Goal: Task Accomplishment & Management: Manage account settings

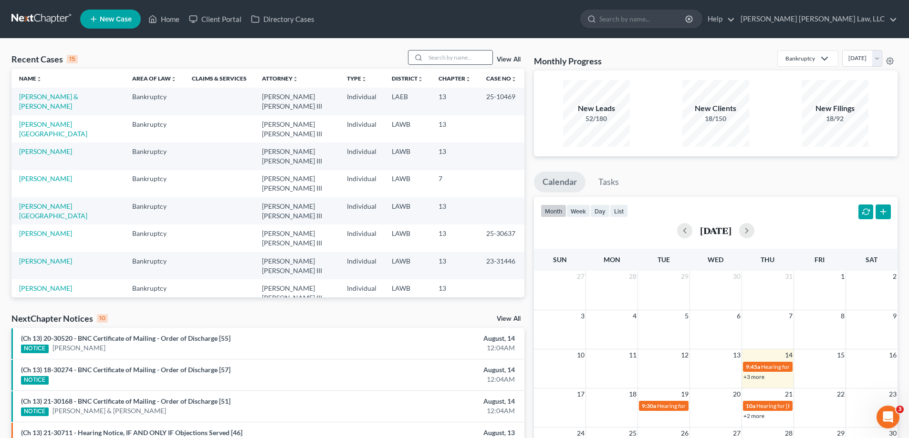
click at [462, 55] on input "search" at bounding box center [458, 58] width 67 height 14
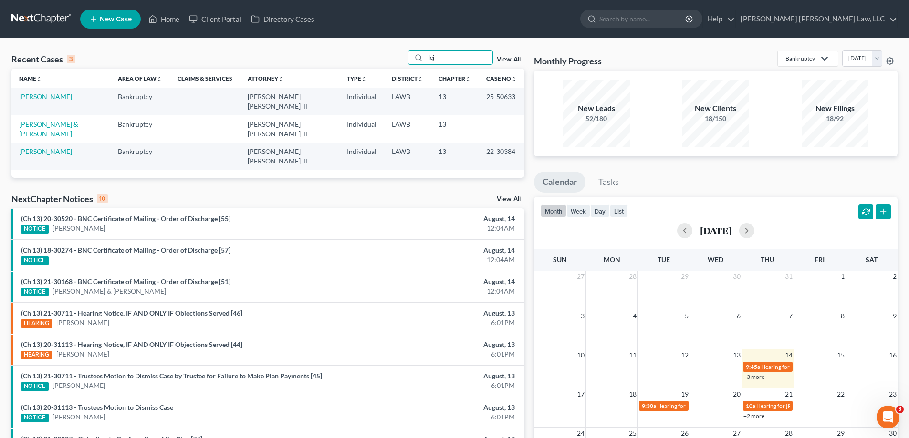
type input "lej"
click at [36, 98] on link "[PERSON_NAME]" at bounding box center [45, 97] width 53 height 8
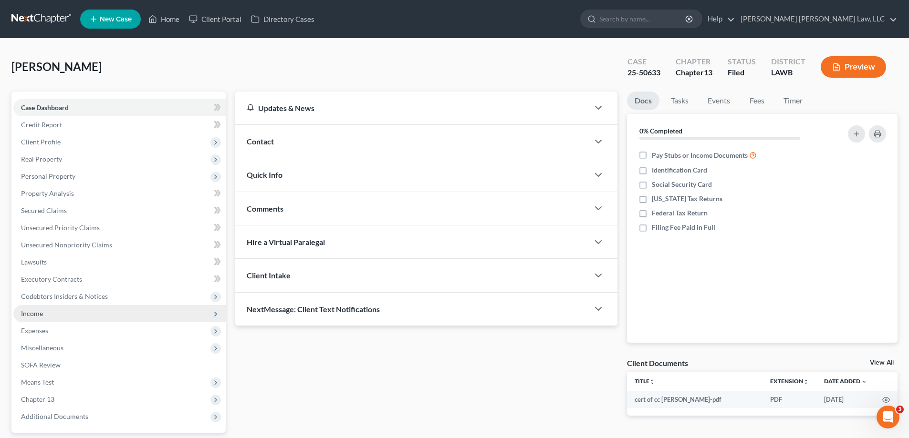
click at [53, 320] on span "Income" at bounding box center [119, 313] width 212 height 17
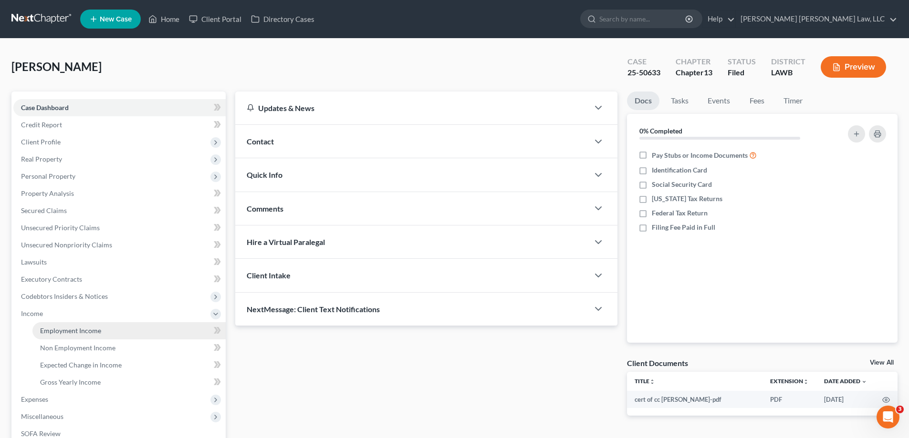
click at [60, 328] on span "Employment Income" at bounding box center [70, 331] width 61 height 8
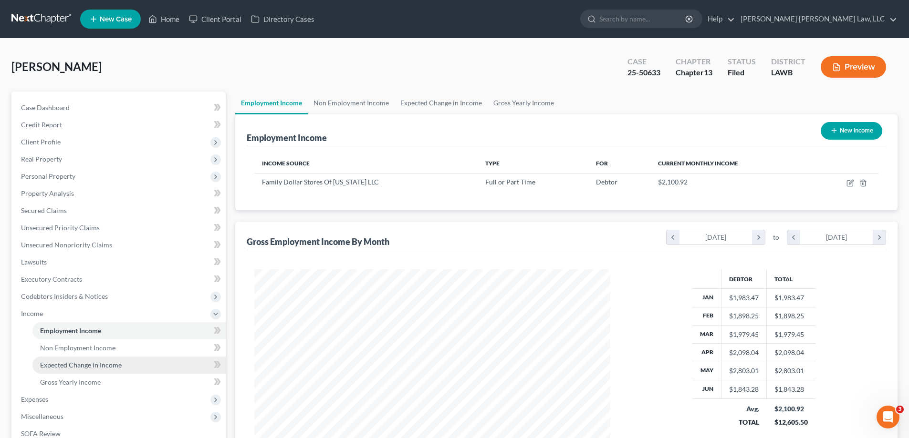
scroll to position [178, 375]
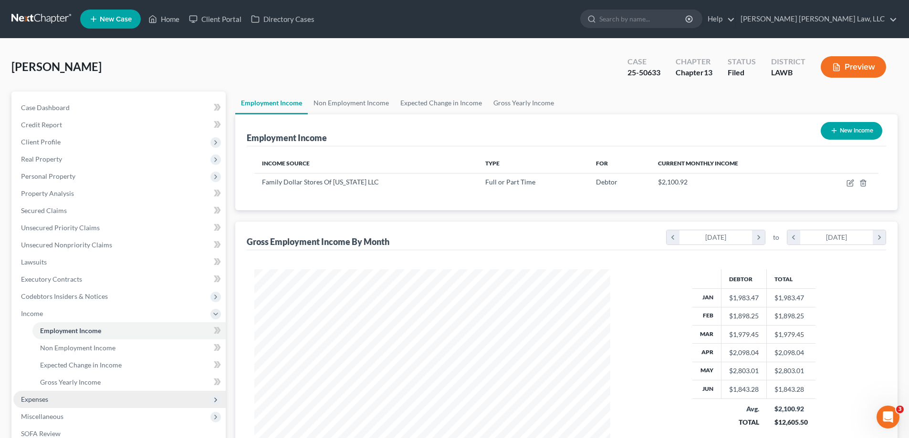
click at [59, 391] on span "Expenses" at bounding box center [119, 399] width 212 height 17
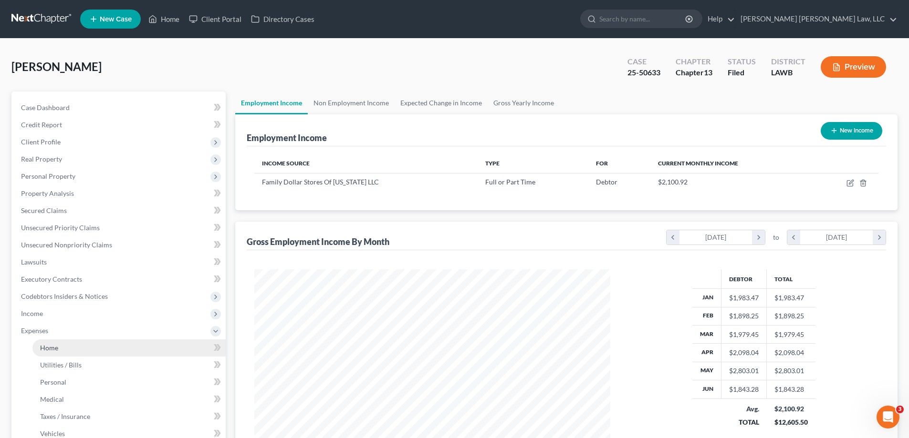
click at [59, 347] on link "Home" at bounding box center [128, 348] width 193 height 17
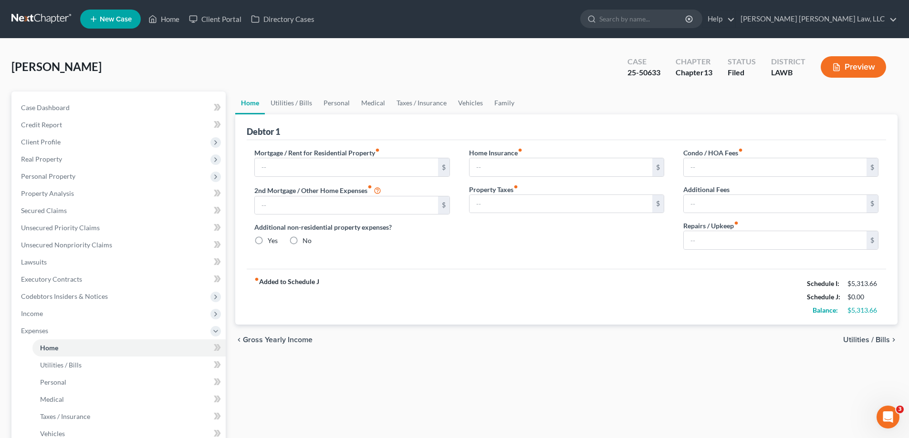
type input "0.00"
radio input "true"
type input "0.00"
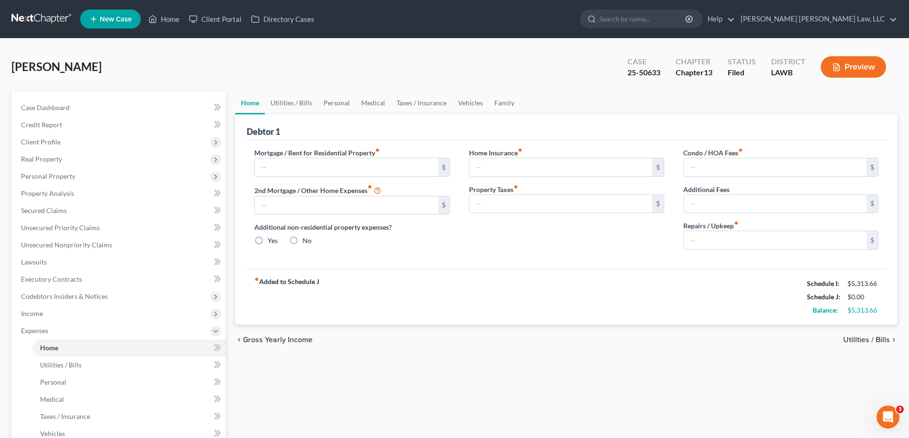
type input "0.00"
click at [172, 19] on link "Home" at bounding box center [164, 18] width 41 height 17
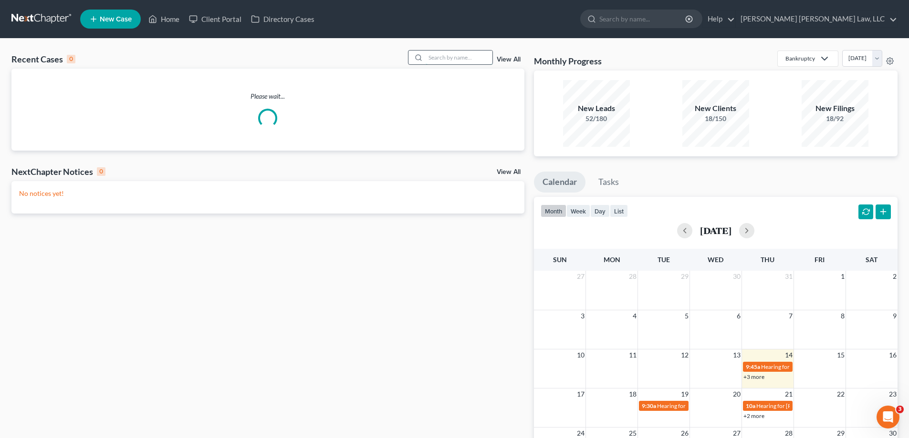
click at [448, 62] on input "search" at bounding box center [458, 58] width 67 height 14
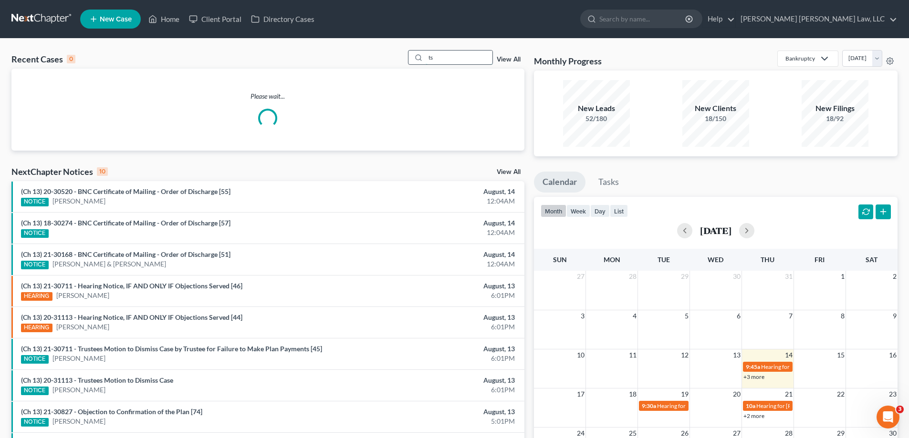
type input "t"
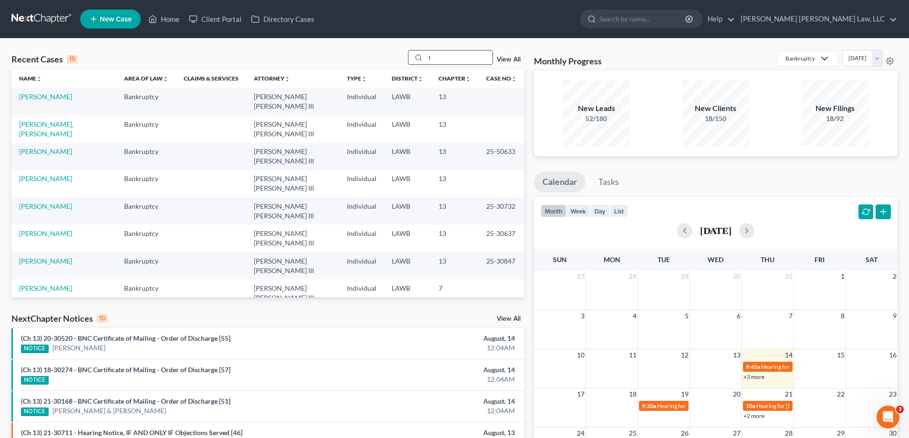
click at [441, 62] on input "t" at bounding box center [458, 58] width 67 height 14
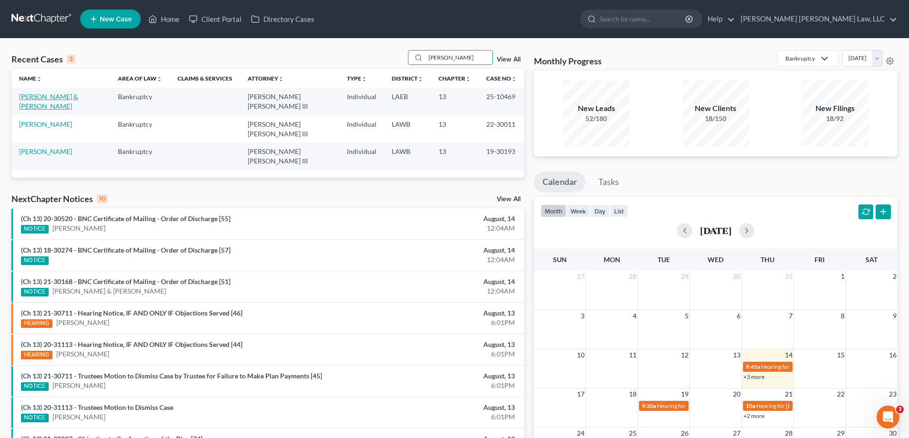
type input "[PERSON_NAME]"
click at [78, 100] on link "[PERSON_NAME] & [PERSON_NAME]" at bounding box center [48, 102] width 59 height 18
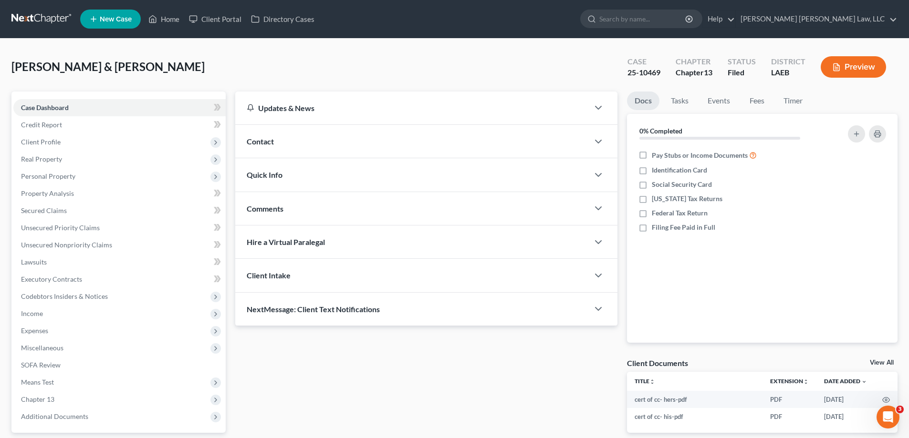
scroll to position [86, 0]
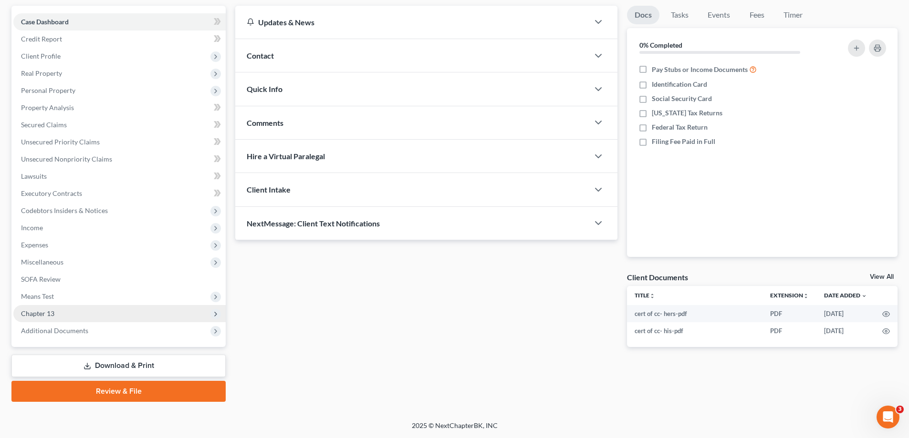
click at [37, 315] on span "Chapter 13" at bounding box center [37, 314] width 33 height 8
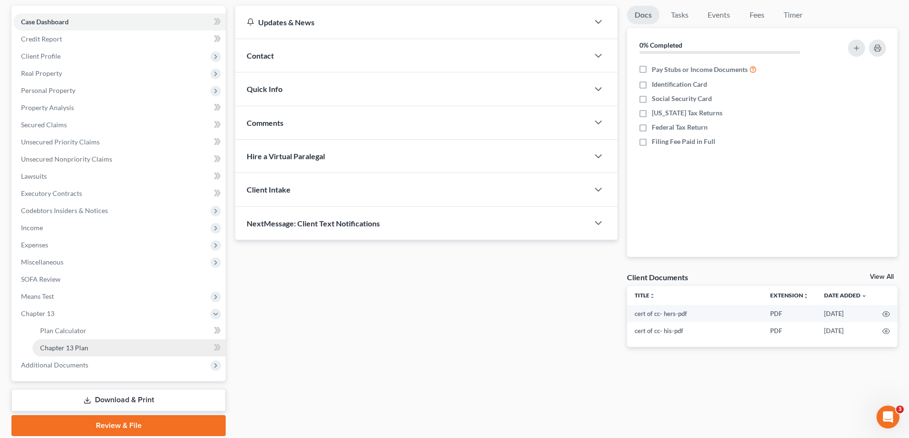
click at [76, 349] on span "Chapter 13 Plan" at bounding box center [64, 348] width 48 height 8
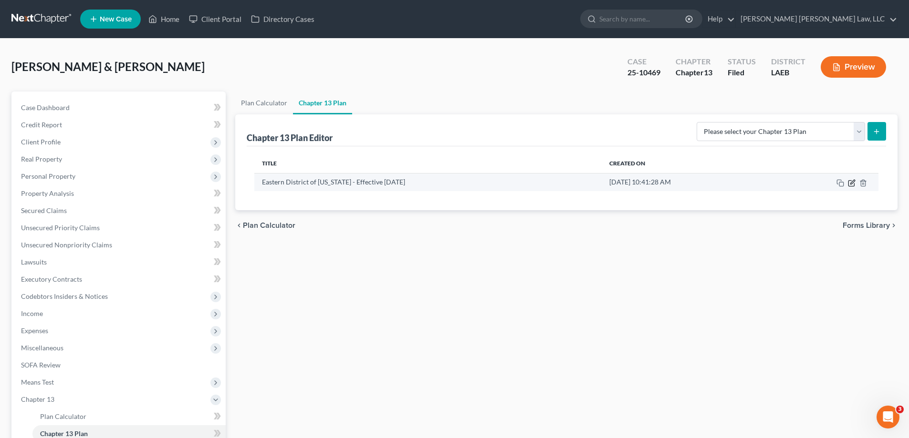
click at [854, 180] on icon "button" at bounding box center [852, 183] width 8 height 8
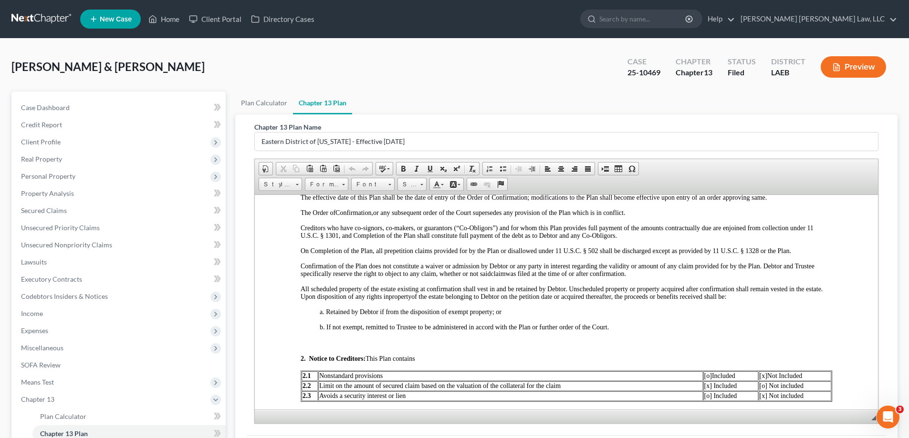
scroll to position [429, 0]
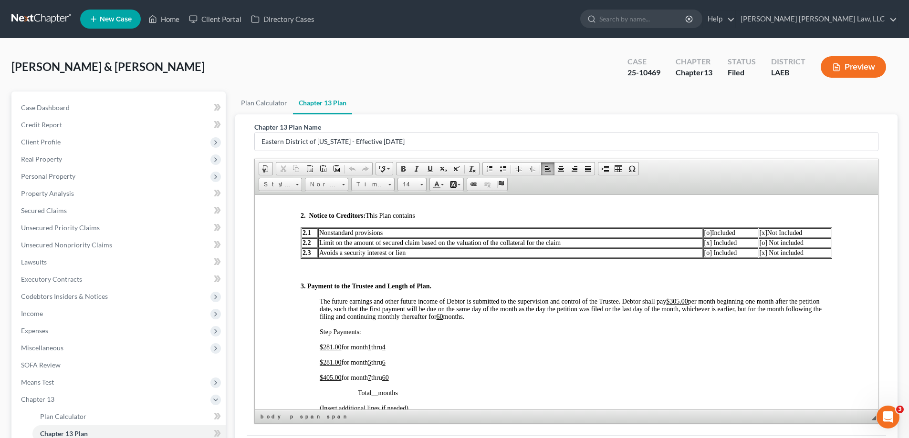
click at [426, 349] on p "$ 281.00 for month 1 thru 4" at bounding box center [576, 347] width 512 height 8
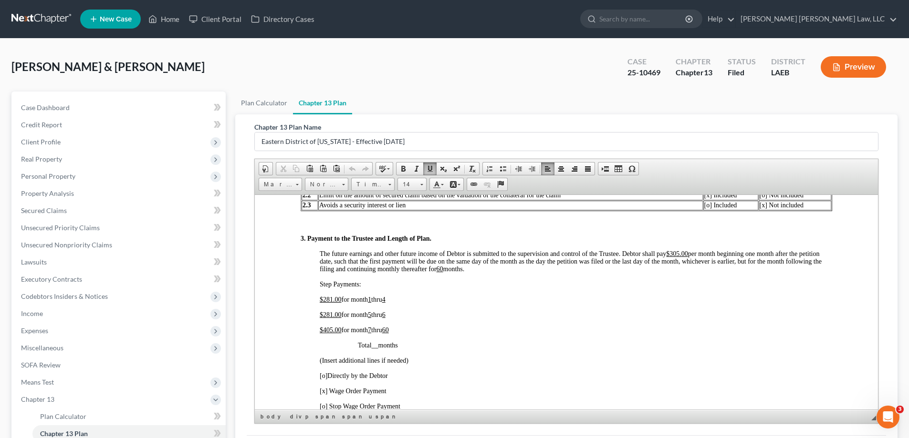
scroll to position [48, 0]
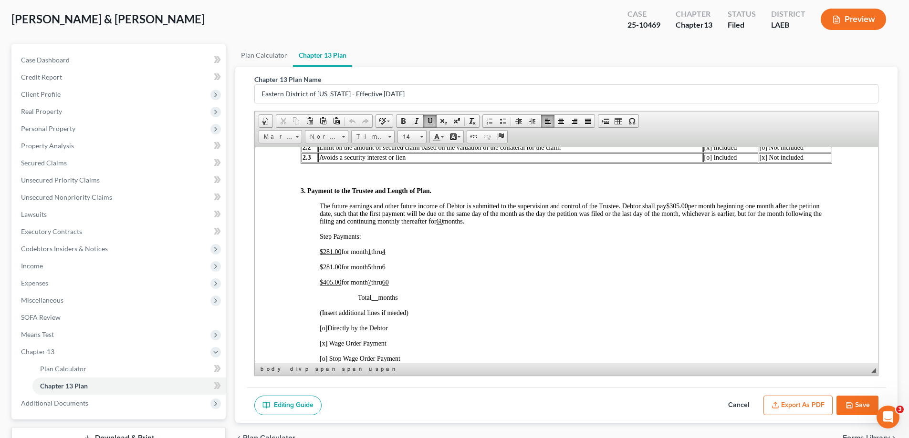
click at [867, 404] on button "Save" at bounding box center [857, 406] width 42 height 20
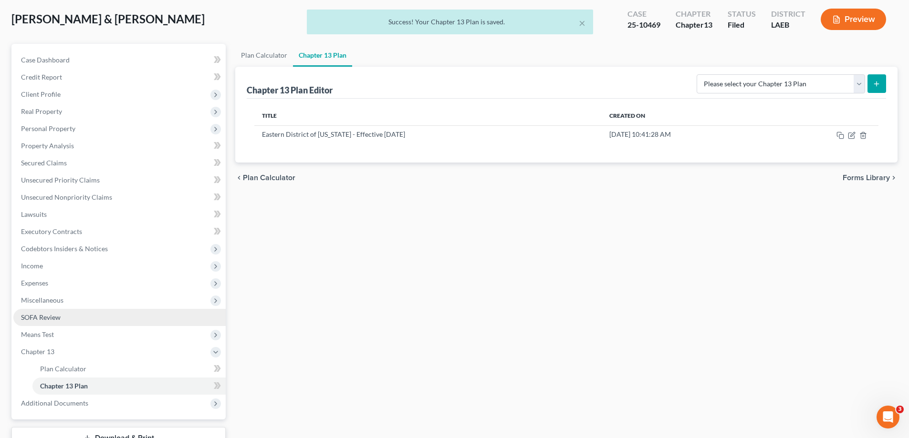
click at [46, 316] on span "SOFA Review" at bounding box center [41, 317] width 40 height 8
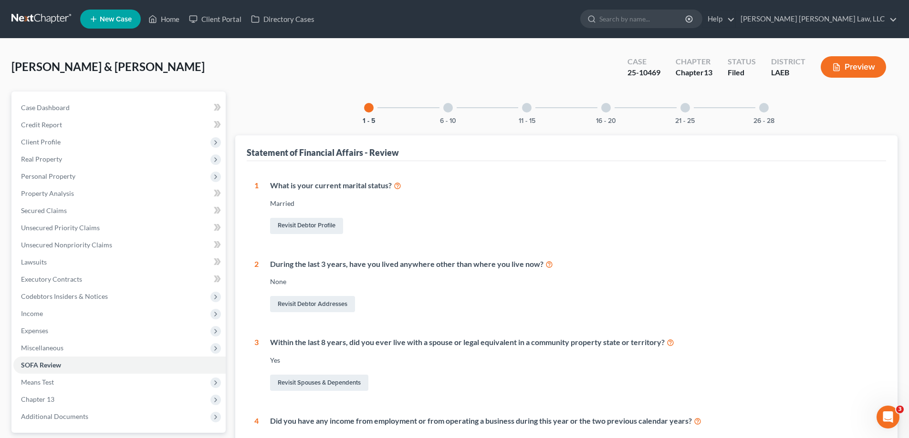
click at [454, 108] on div "6 - 10" at bounding box center [448, 108] width 32 height 32
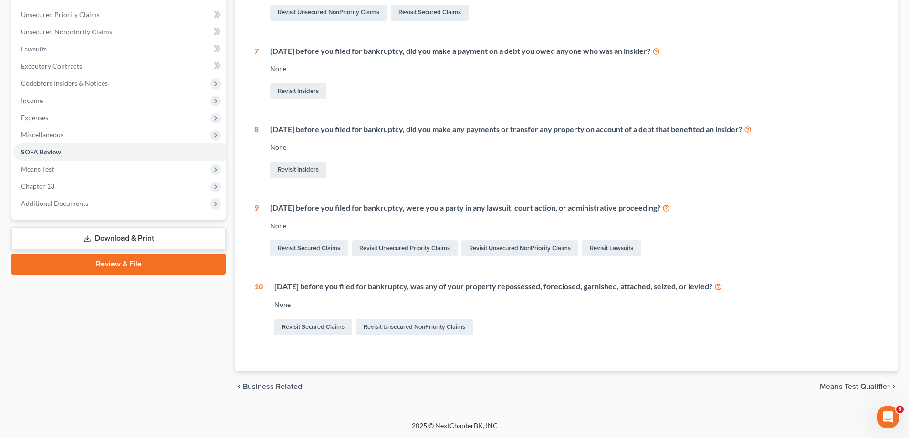
scroll to position [22, 0]
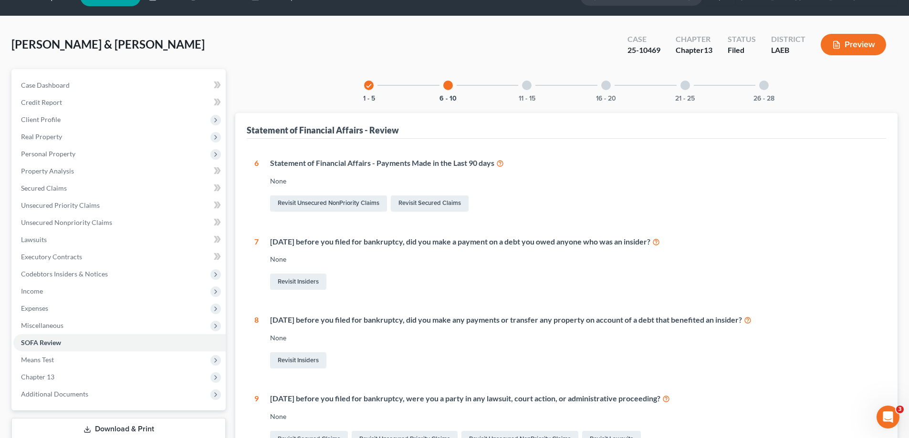
click at [529, 83] on div at bounding box center [527, 86] width 10 height 10
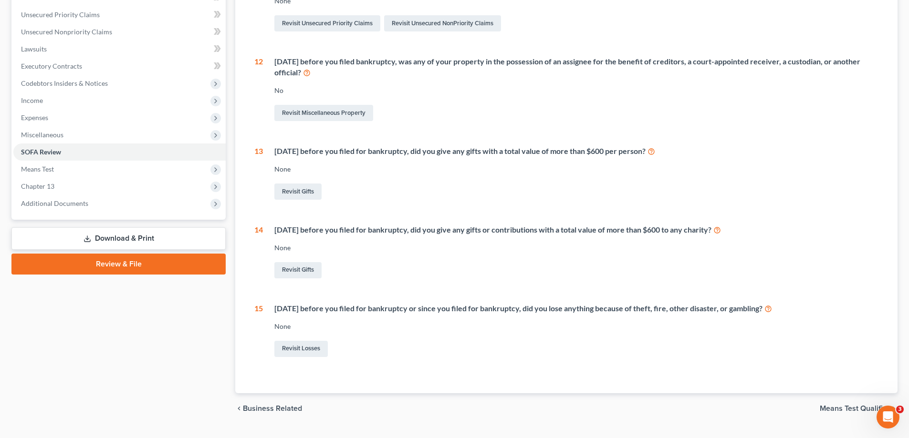
scroll to position [0, 0]
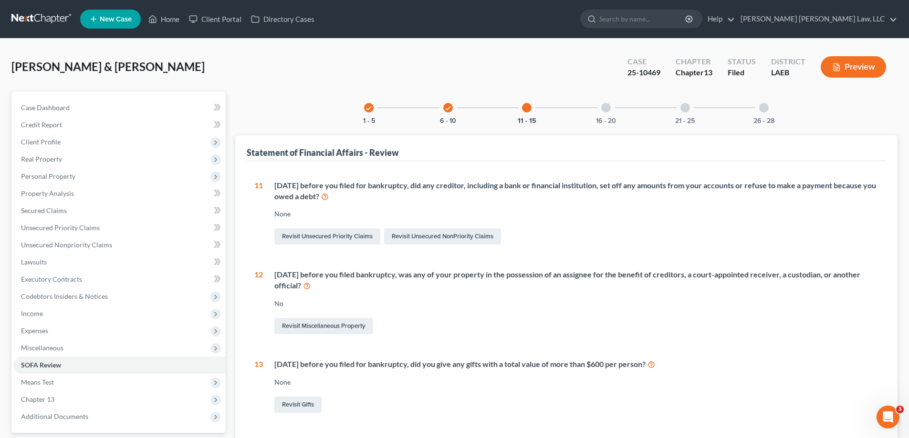
click at [602, 110] on div at bounding box center [606, 108] width 10 height 10
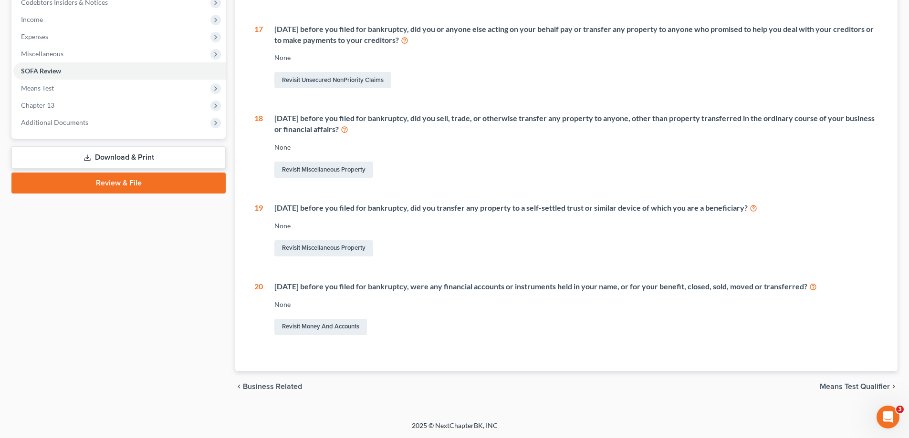
scroll to position [8, 0]
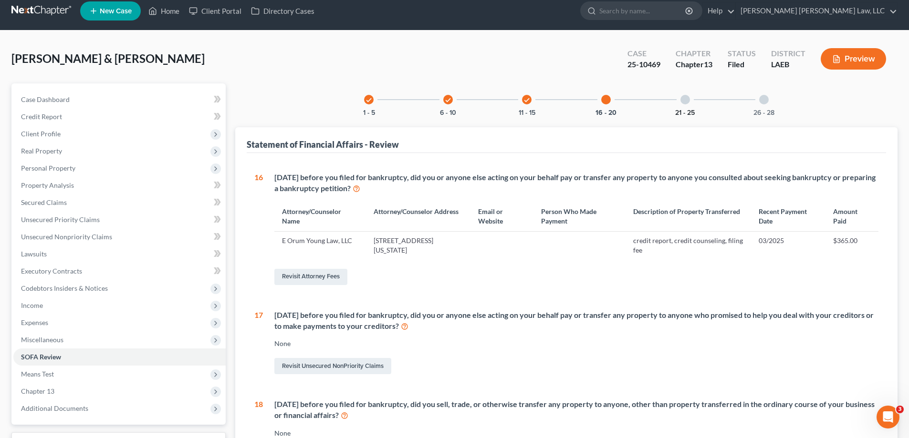
click at [681, 110] on button "21 - 25" at bounding box center [685, 113] width 20 height 7
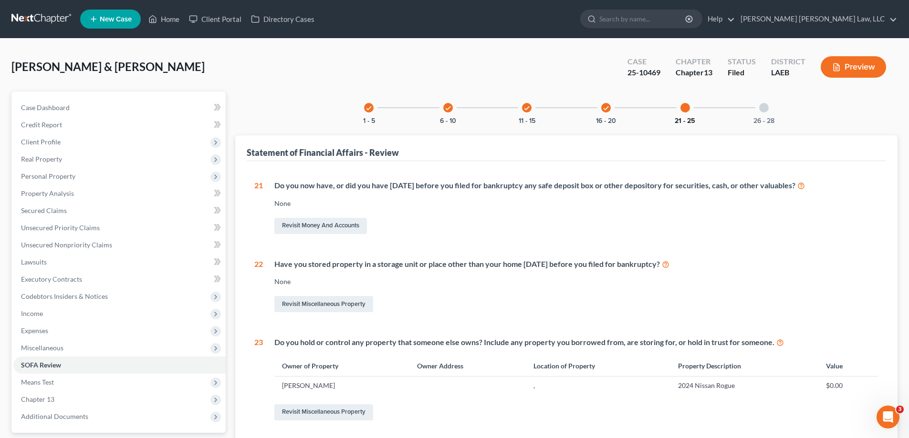
scroll to position [191, 0]
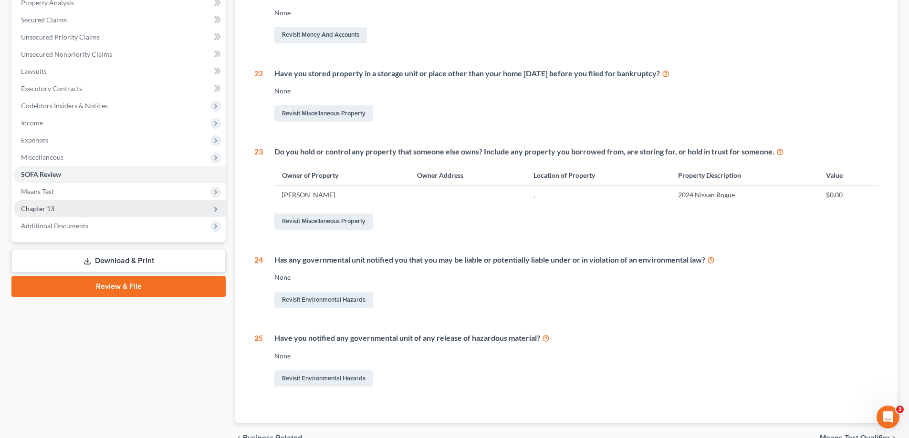
click at [52, 206] on span "Chapter 13" at bounding box center [37, 209] width 33 height 8
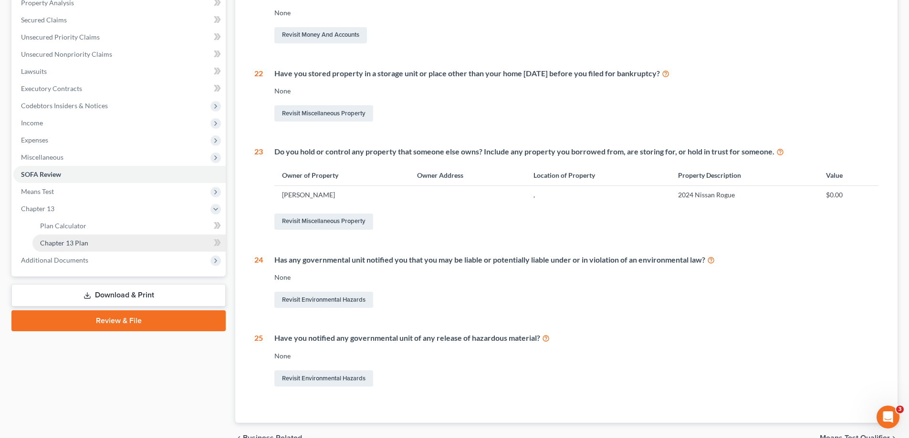
click at [103, 237] on link "Chapter 13 Plan" at bounding box center [128, 243] width 193 height 17
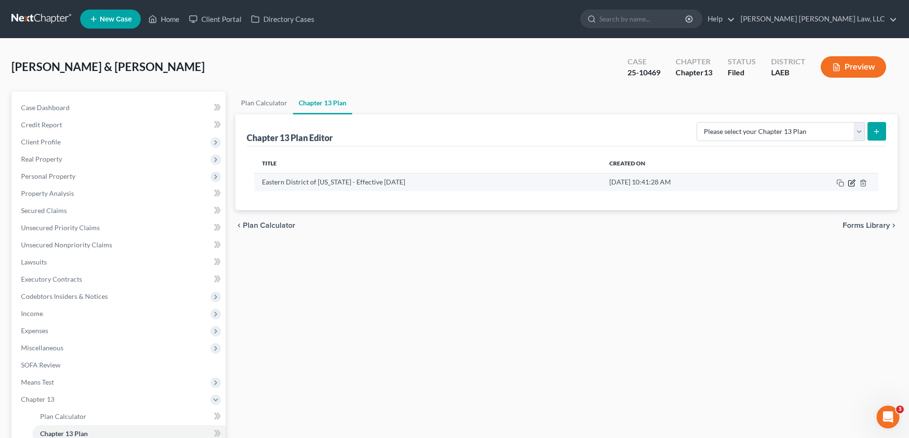
click at [851, 182] on icon "button" at bounding box center [852, 183] width 8 height 8
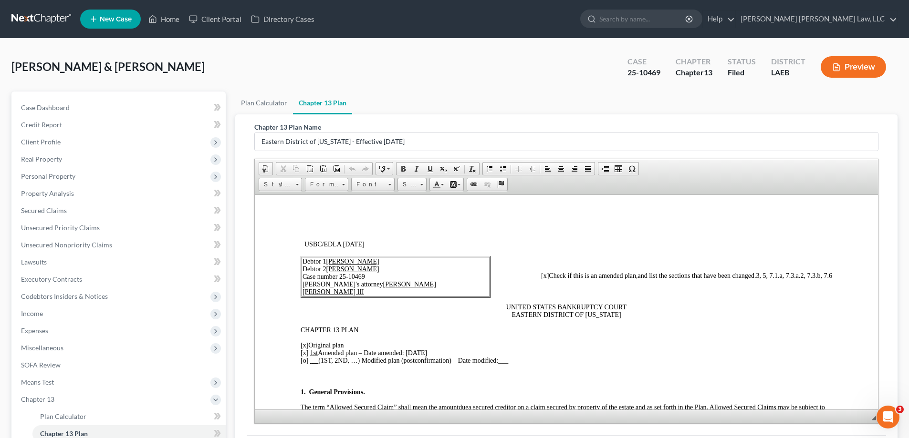
scroll to position [95, 0]
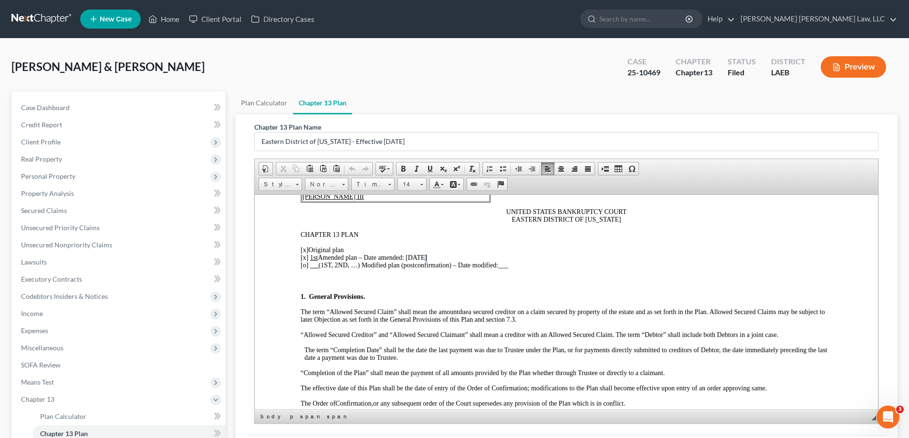
click at [422, 258] on span "[x] 1st Amended plan – Date amended: [DATE]" at bounding box center [364, 257] width 126 height 7
drag, startPoint x: 311, startPoint y: 259, endPoint x: 317, endPoint y: 259, distance: 6.2
click at [317, 259] on u "1st" at bounding box center [314, 257] width 8 height 7
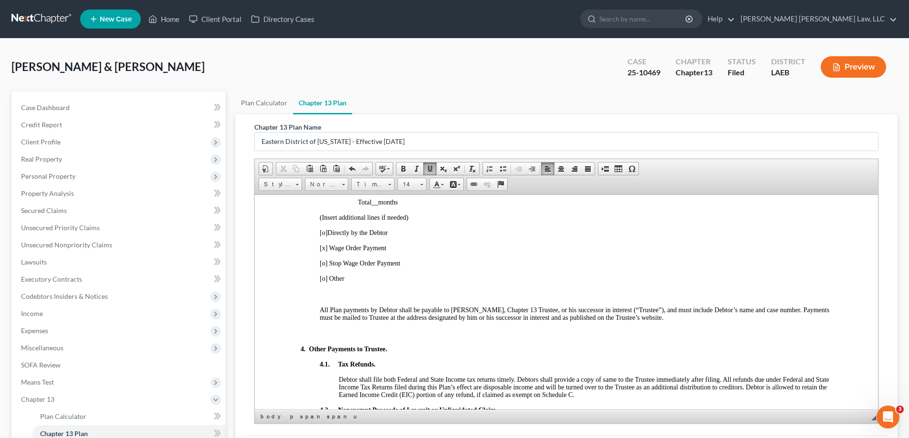
scroll to position [477, 0]
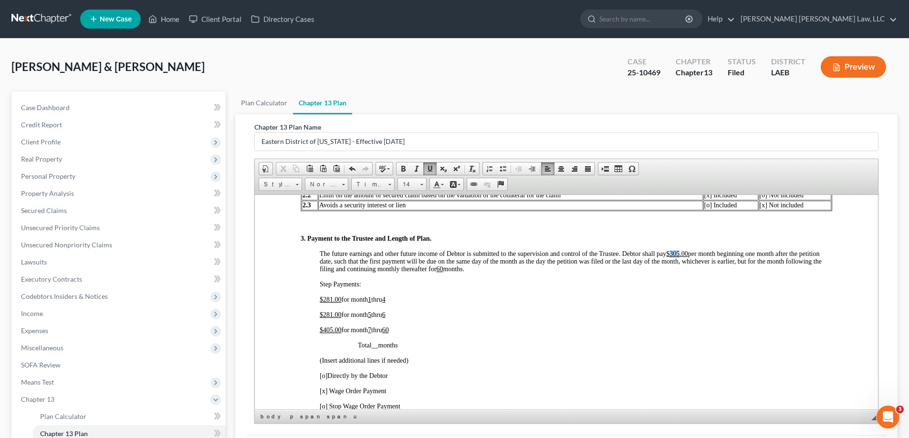
drag, startPoint x: 671, startPoint y: 252, endPoint x: 680, endPoint y: 253, distance: 8.7
click at [680, 253] on u "$305.00" at bounding box center [677, 253] width 22 height 7
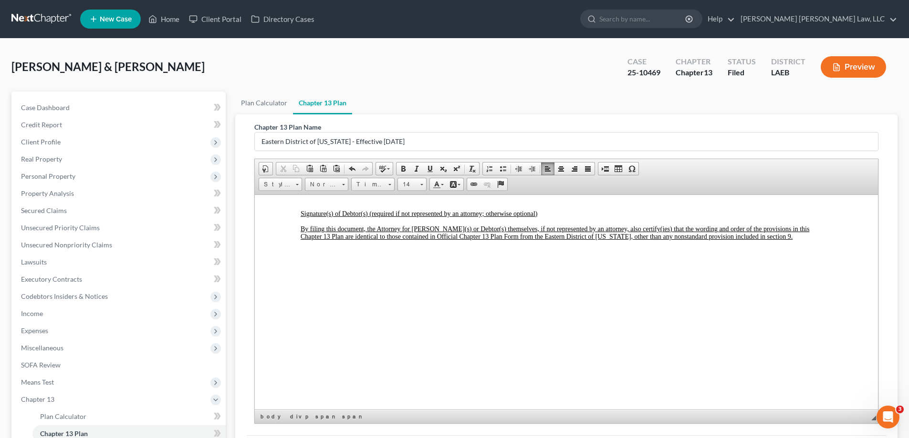
scroll to position [3291, 0]
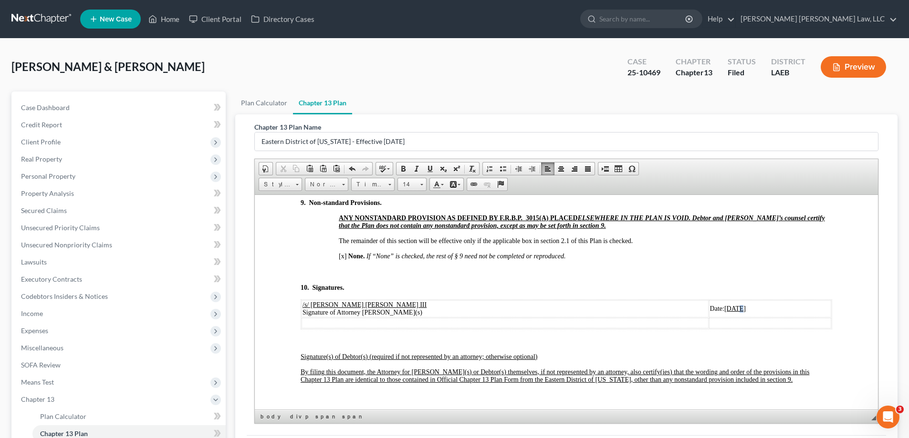
click at [724, 312] on u "[DATE]" at bounding box center [734, 308] width 21 height 7
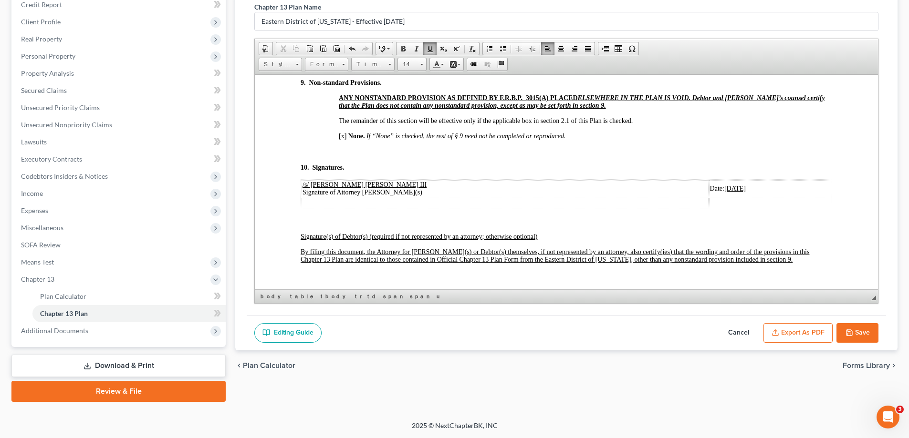
click at [863, 335] on button "Save" at bounding box center [857, 333] width 42 height 20
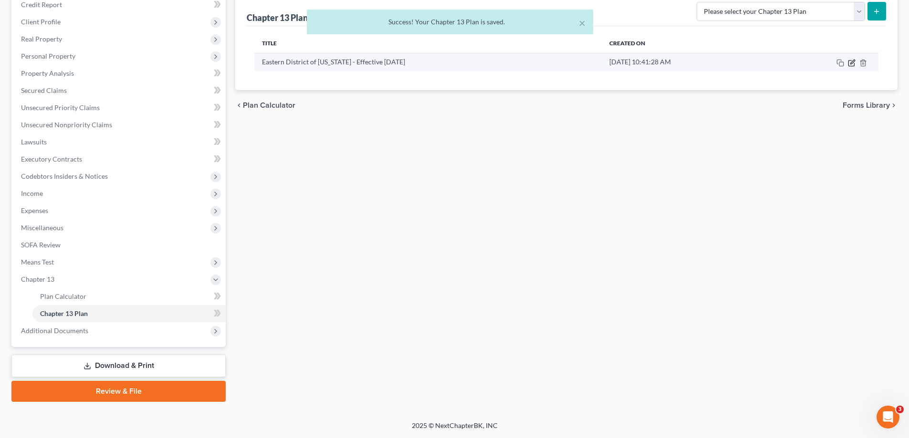
click at [852, 60] on icon "button" at bounding box center [852, 63] width 8 height 8
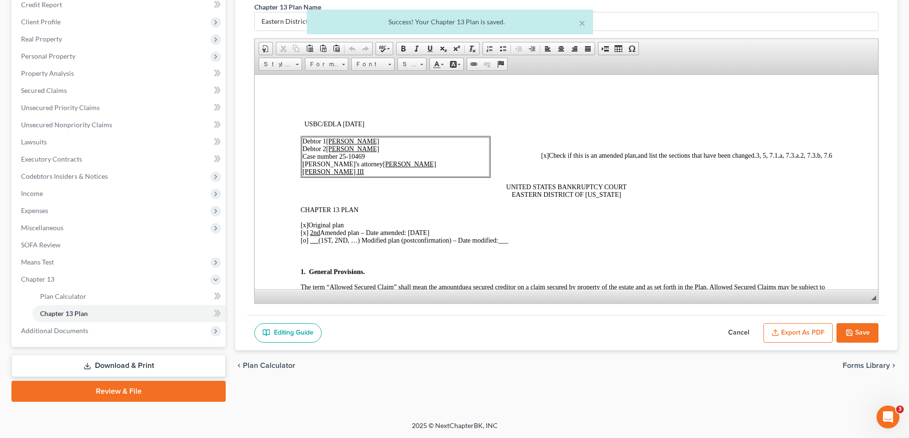
scroll to position [0, 0]
click at [786, 330] on button "Export as PDF" at bounding box center [797, 333] width 69 height 20
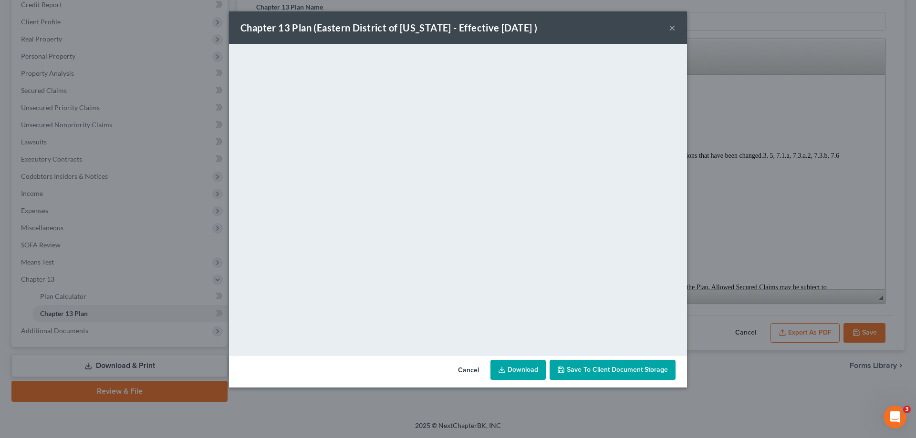
click at [670, 29] on button "×" at bounding box center [672, 27] width 7 height 11
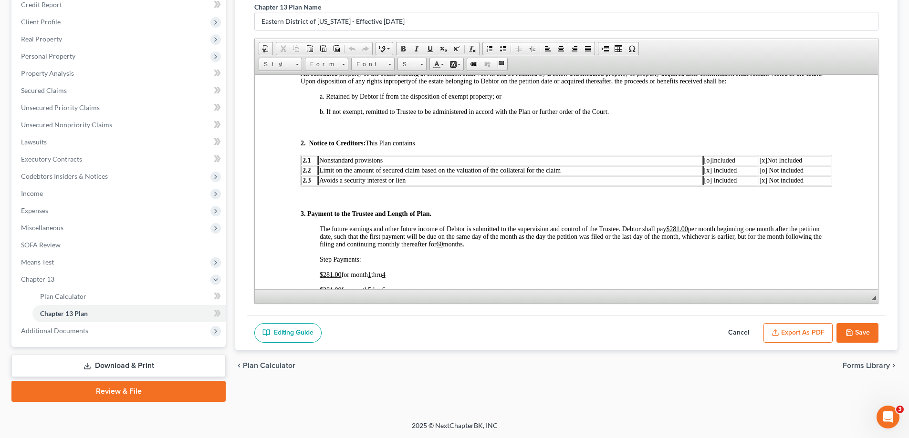
scroll to position [525, 0]
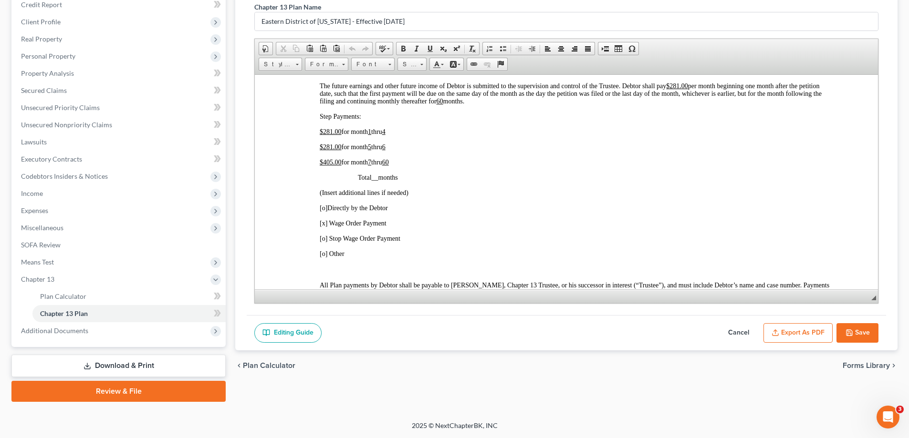
drag, startPoint x: 871, startPoint y: 338, endPoint x: 785, endPoint y: 333, distance: 86.0
click at [871, 338] on button "Save" at bounding box center [857, 333] width 42 height 20
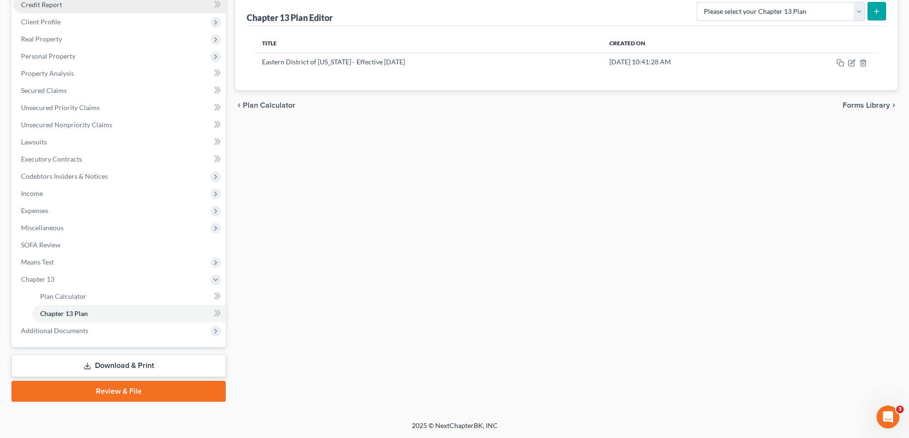
scroll to position [0, 0]
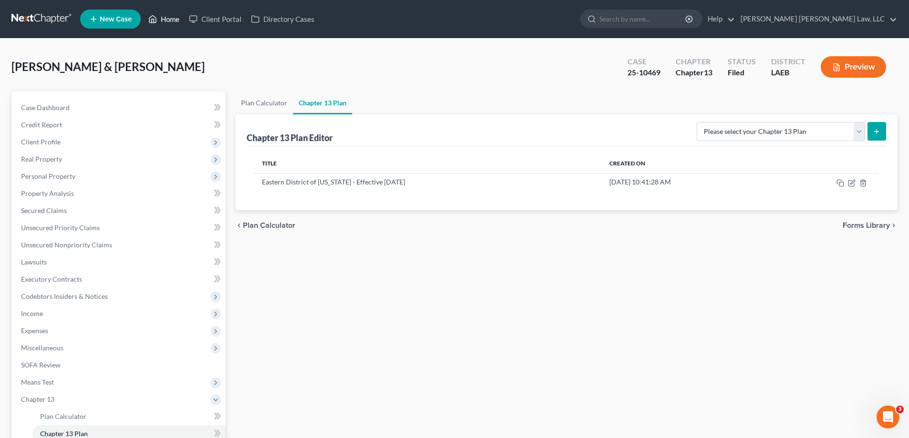
click at [166, 11] on link "Home" at bounding box center [164, 18] width 41 height 17
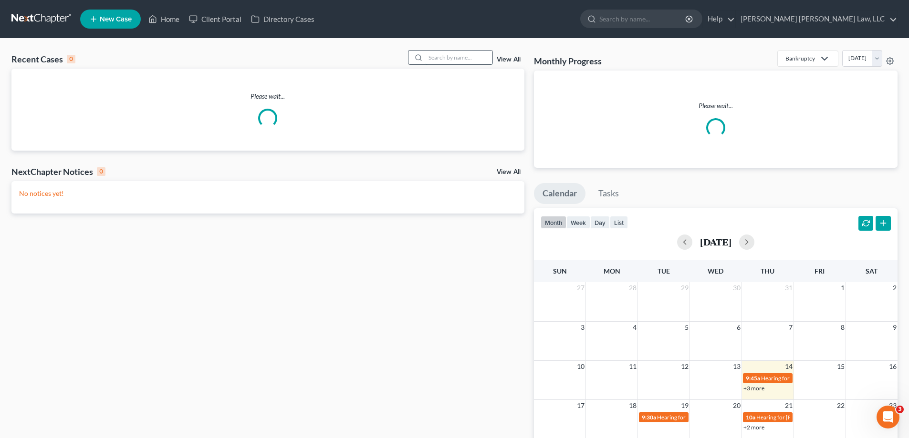
click at [451, 61] on input "search" at bounding box center [458, 58] width 67 height 14
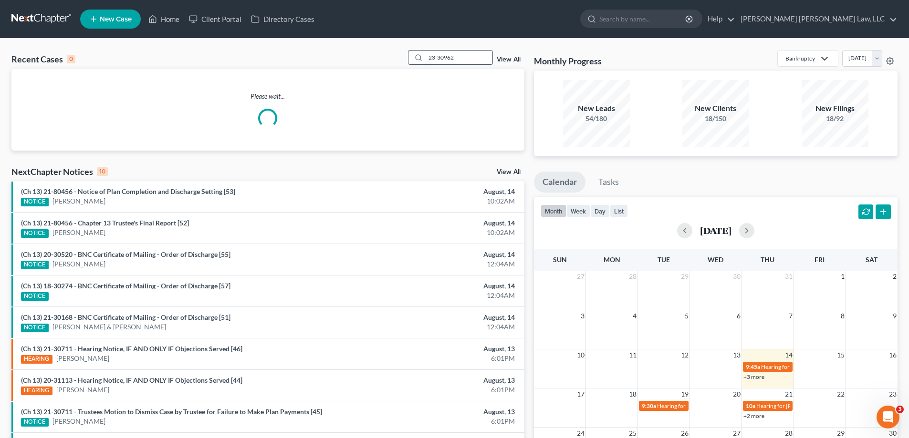
type input "23-30962"
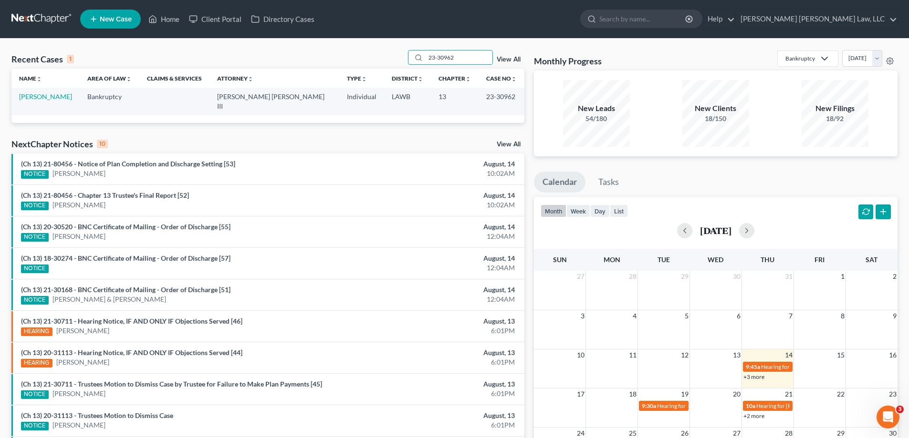
click at [52, 102] on td "[PERSON_NAME]" at bounding box center [45, 101] width 68 height 27
drag, startPoint x: 49, startPoint y: 97, endPoint x: 702, endPoint y: 193, distance: 660.0
click at [50, 98] on link "[PERSON_NAME]" at bounding box center [45, 97] width 53 height 8
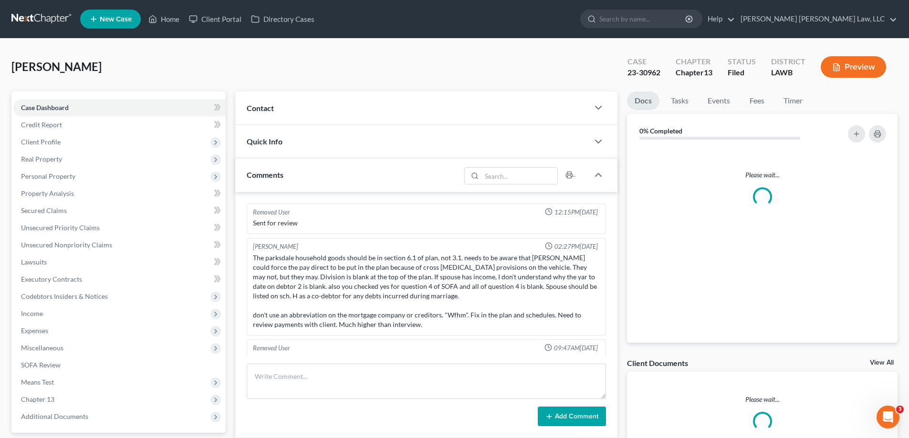
scroll to position [127, 0]
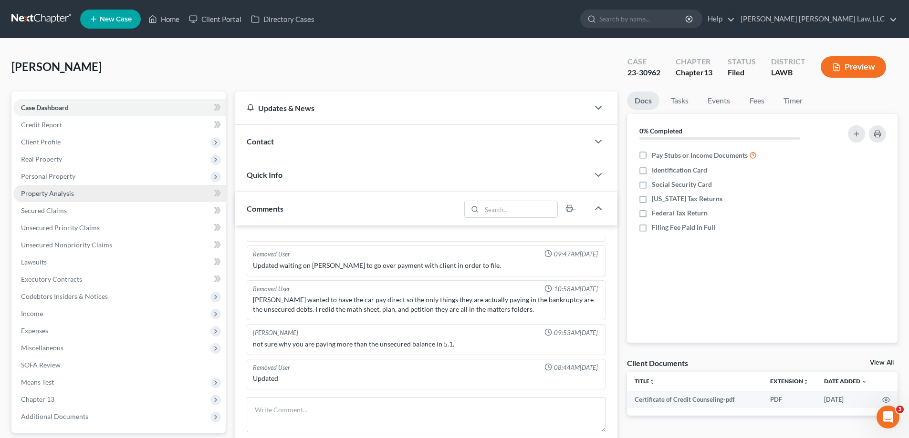
click at [66, 196] on span "Property Analysis" at bounding box center [47, 193] width 53 height 8
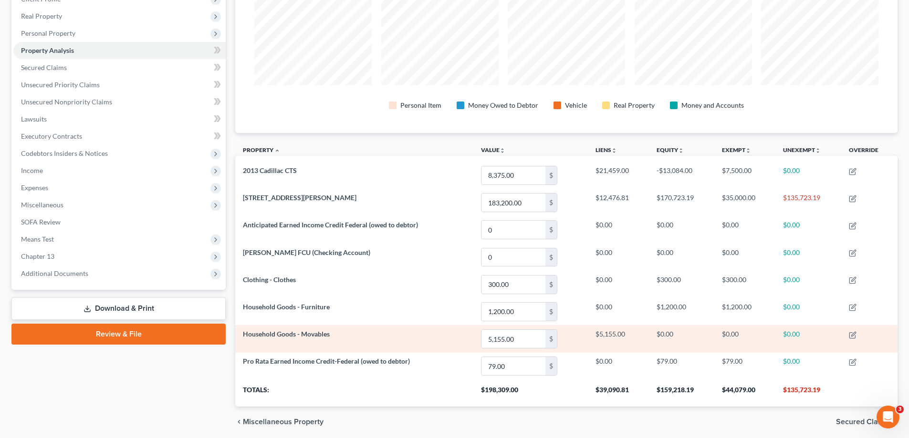
scroll to position [178, 0]
